Goal: Communication & Community: Answer question/provide support

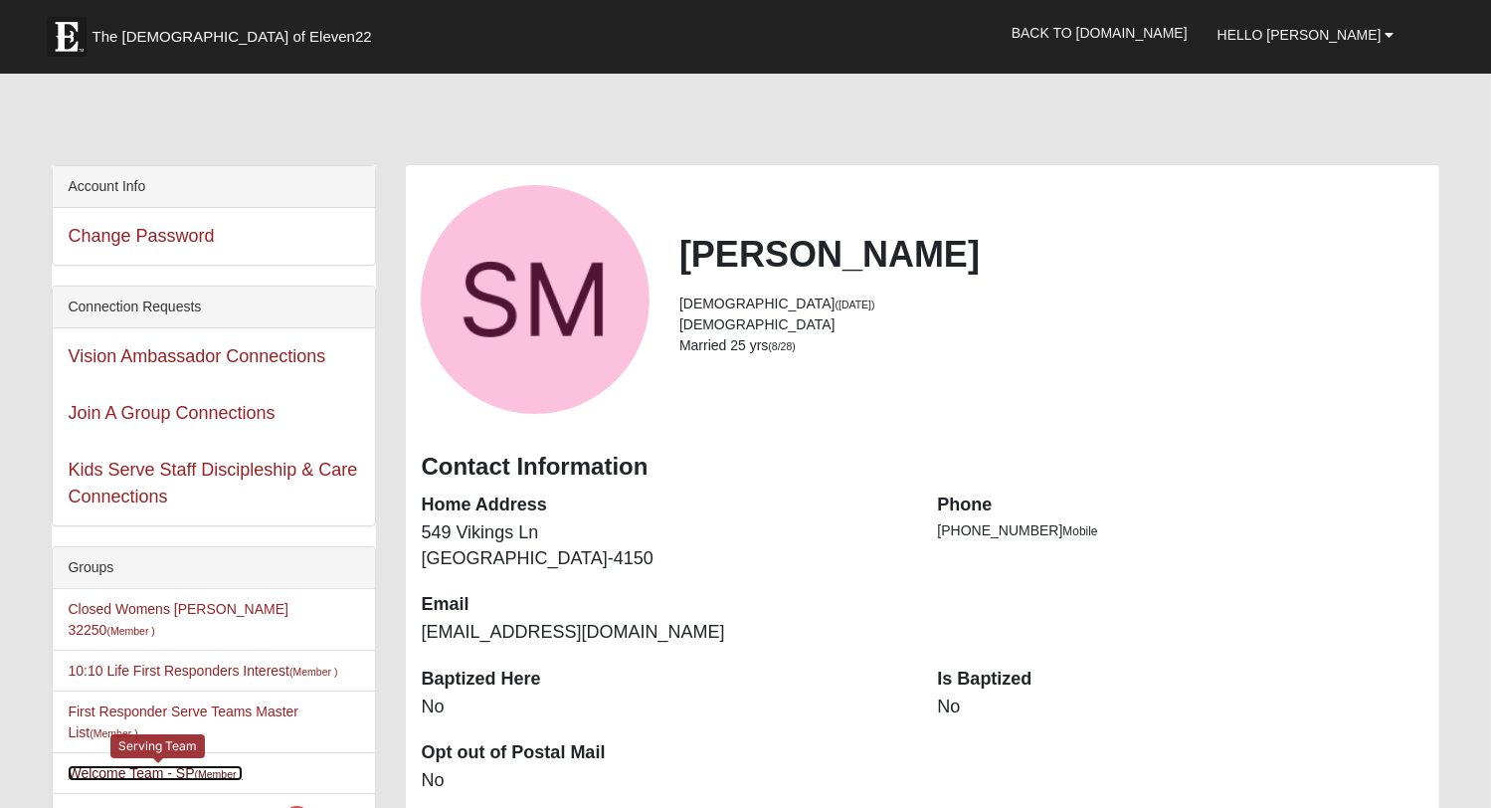
click at [96, 765] on link "Welcome Team - SP (Member )" at bounding box center [155, 773] width 175 height 16
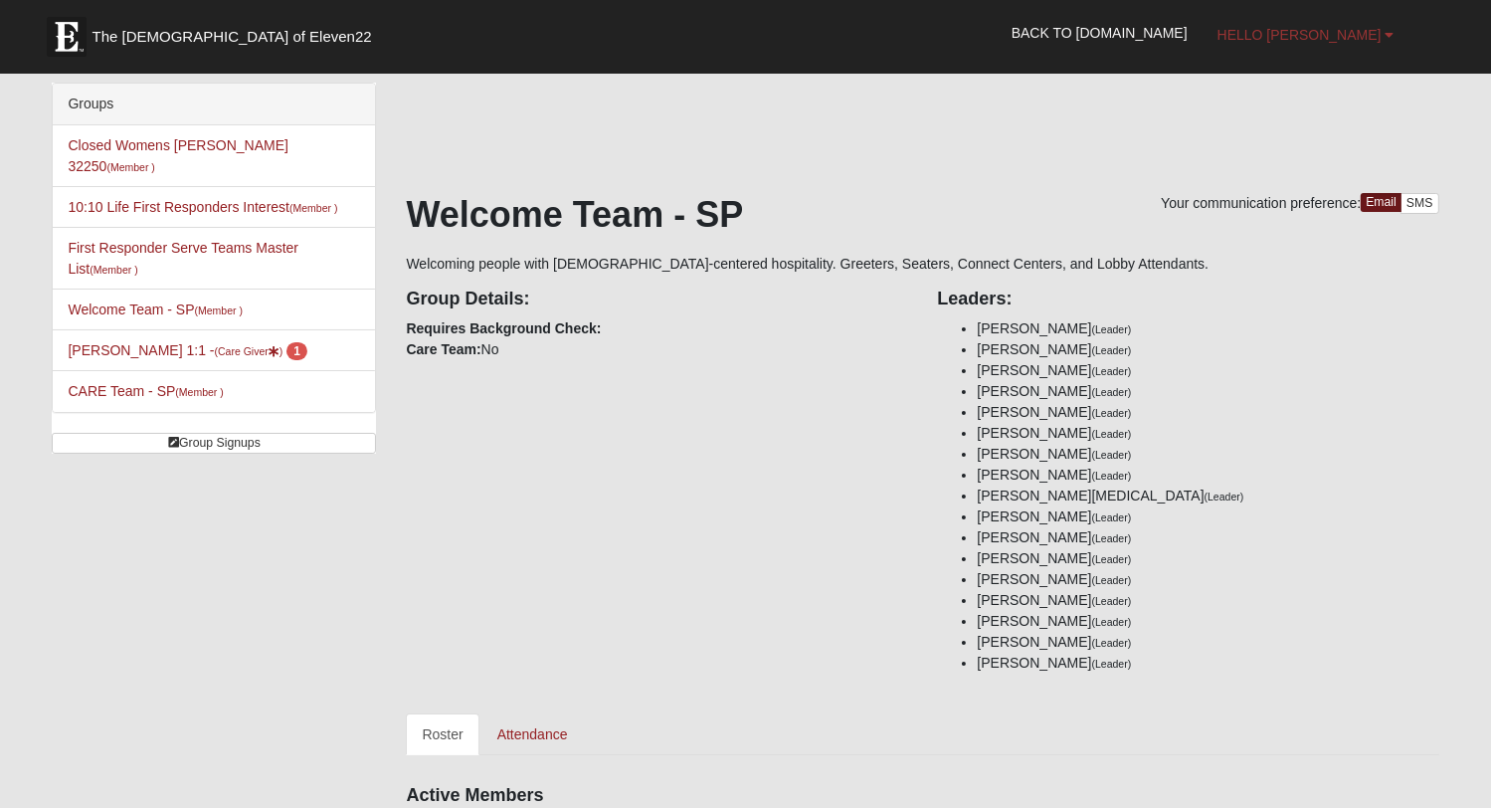
click at [1389, 37] on b at bounding box center [1390, 35] width 9 height 14
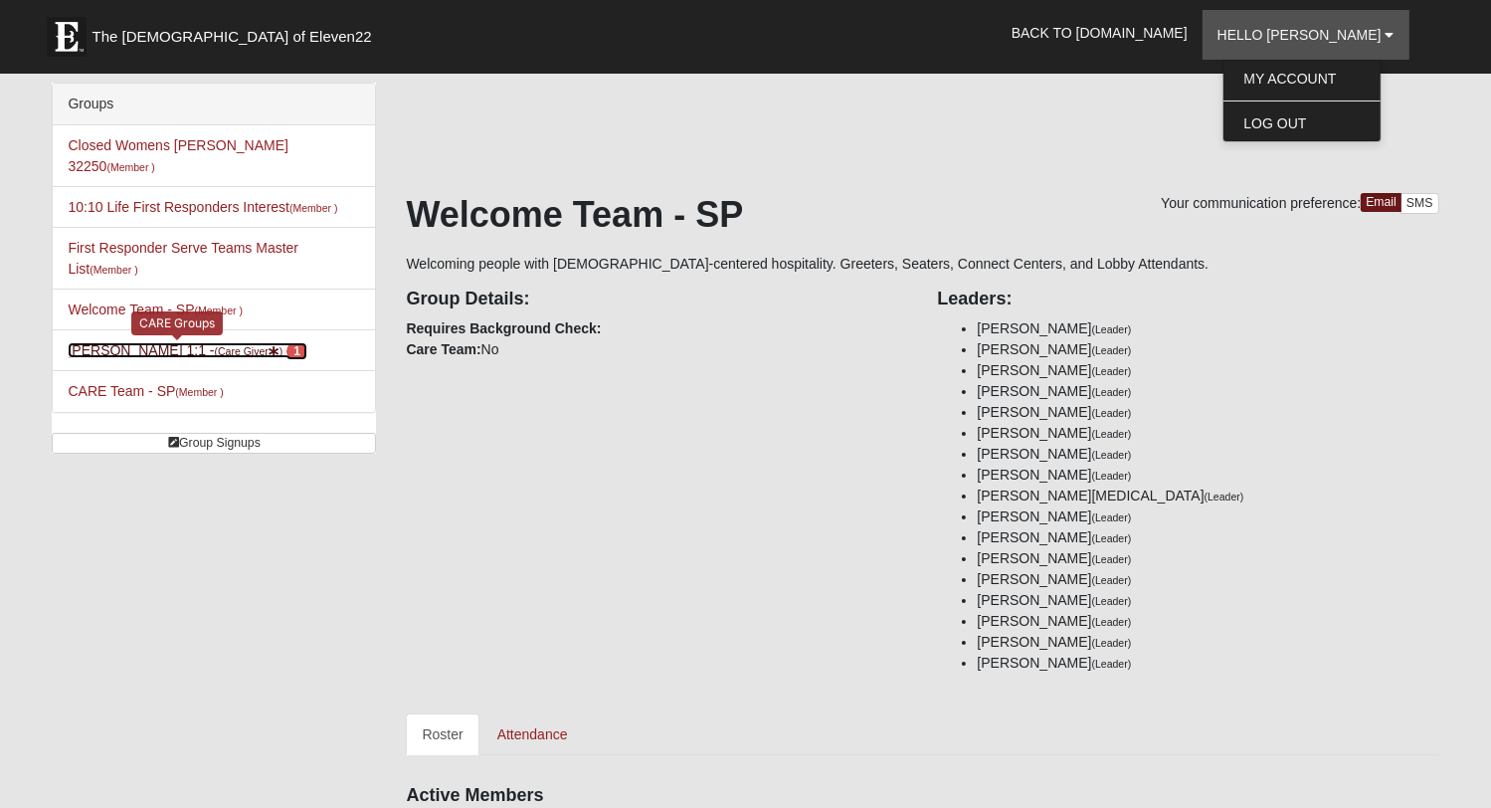
click at [129, 342] on link "Sarah Morton 1:1 - (Care Giver ) 1" at bounding box center [187, 350] width 239 height 16
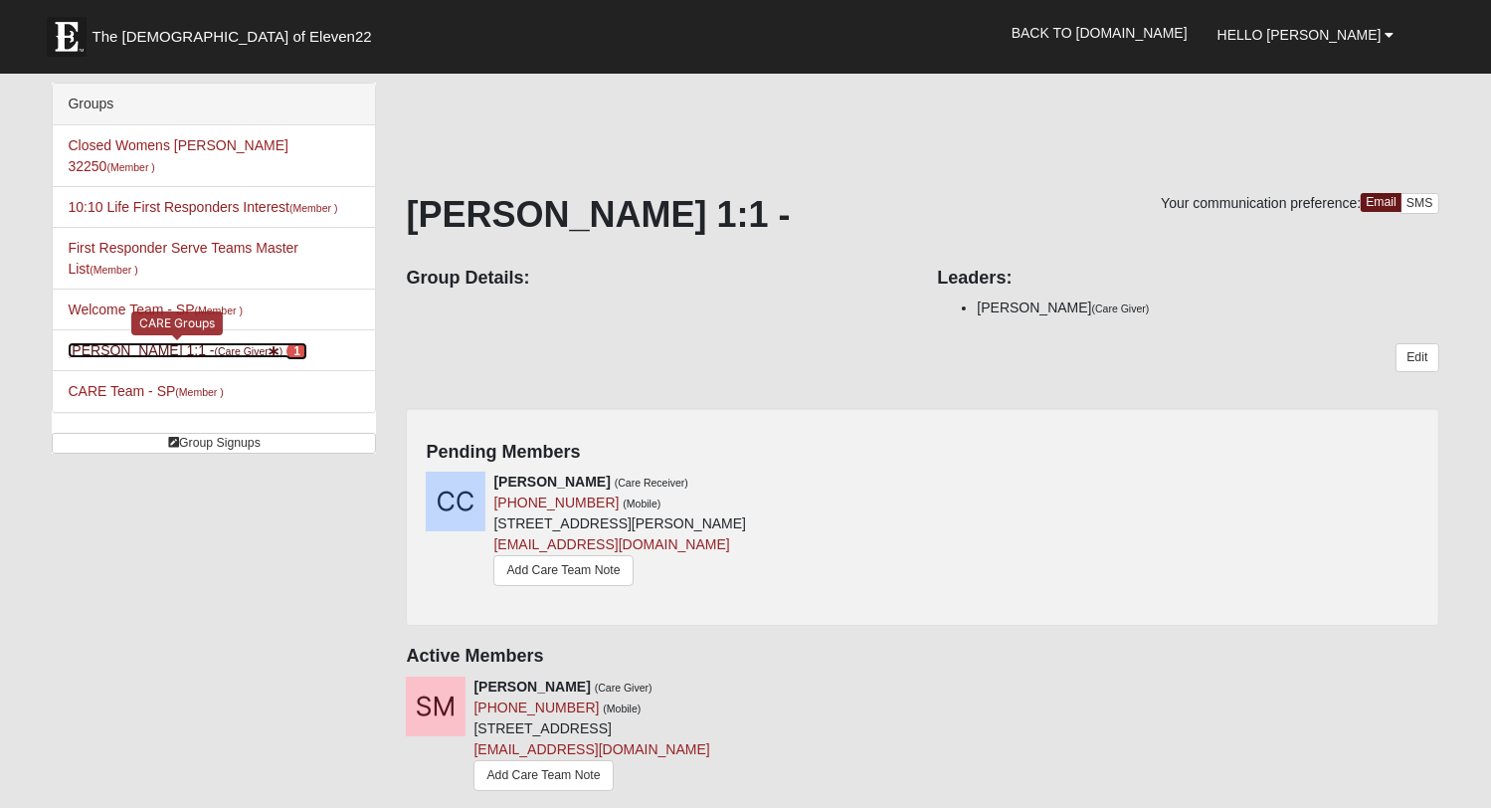
click at [286, 342] on span "1" at bounding box center [296, 351] width 21 height 18
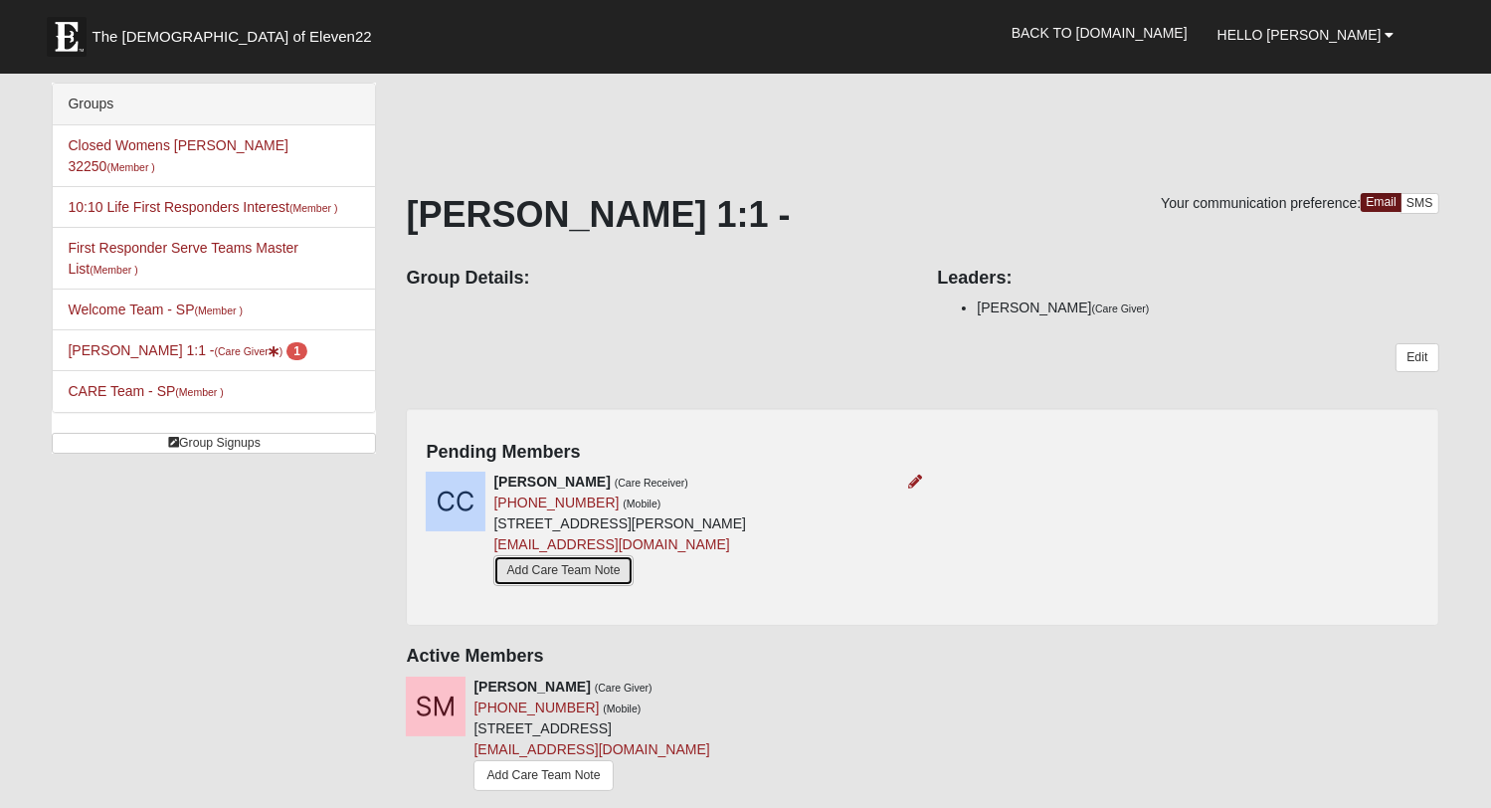
click at [546, 576] on link "Add Care Team Note" at bounding box center [562, 570] width 139 height 31
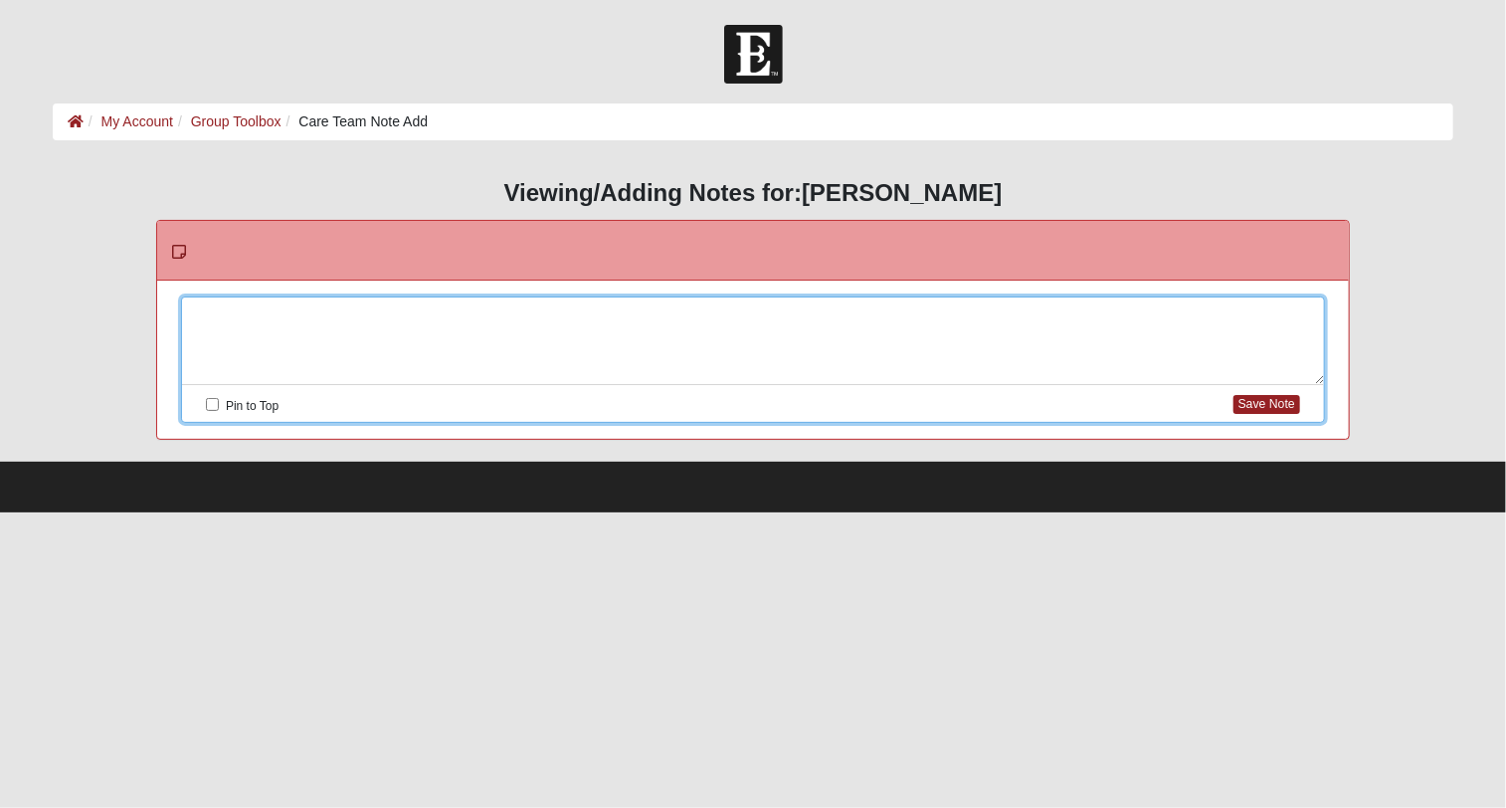
click at [369, 318] on div at bounding box center [753, 341] width 1142 height 88
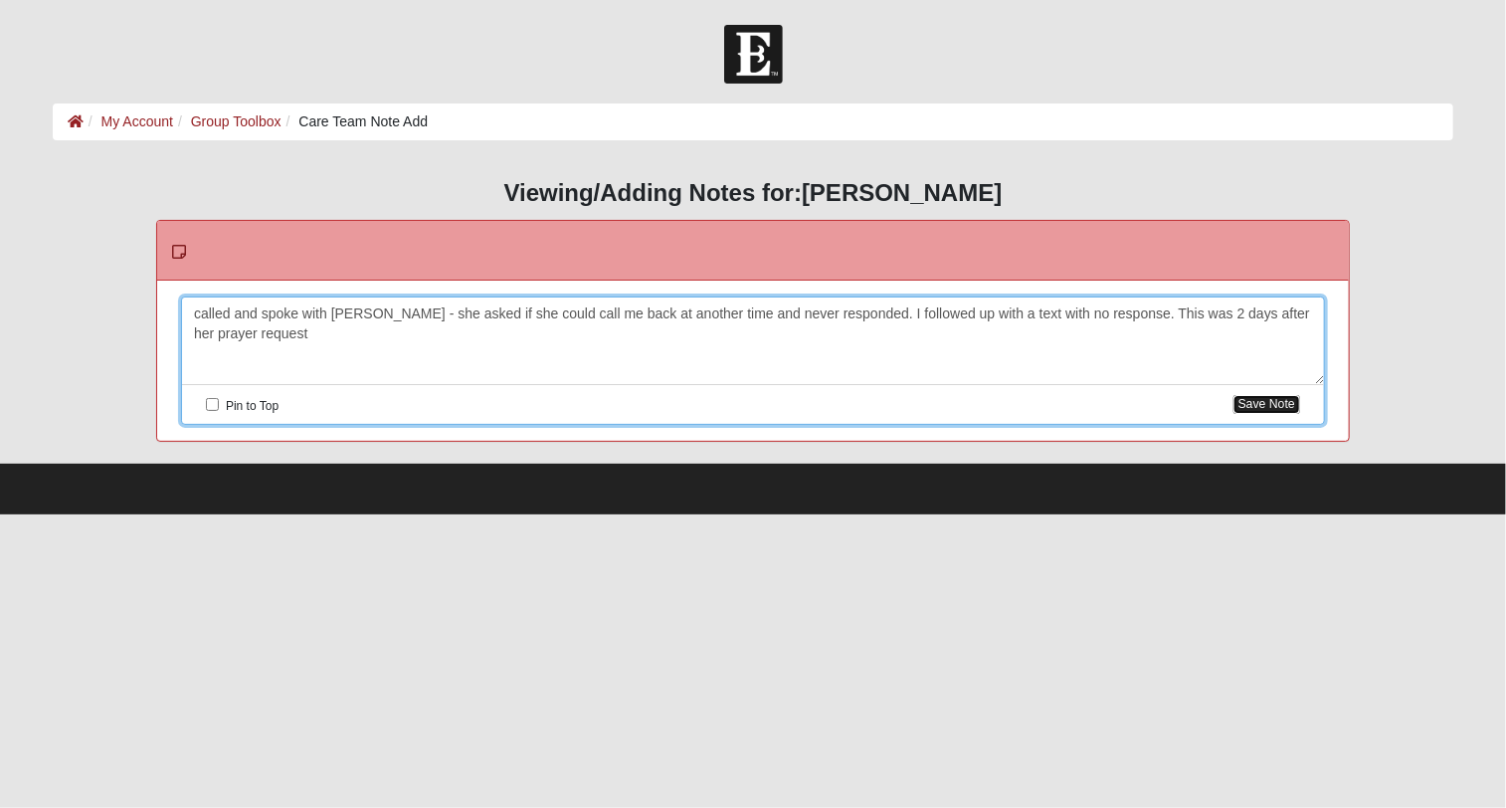
click at [1250, 406] on button "Save Note" at bounding box center [1267, 404] width 67 height 19
